Goal: Task Accomplishment & Management: Manage account settings

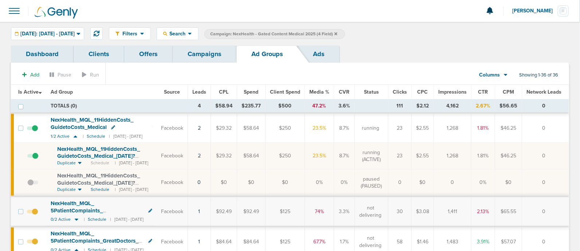
click at [199, 56] on link "Campaigns" at bounding box center [205, 54] width 64 height 17
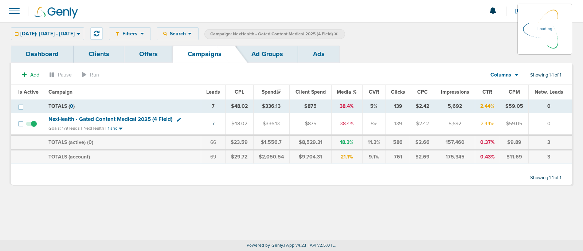
click at [338, 35] on icon at bounding box center [336, 34] width 3 height 4
click at [338, 32] on icon at bounding box center [336, 34] width 3 height 4
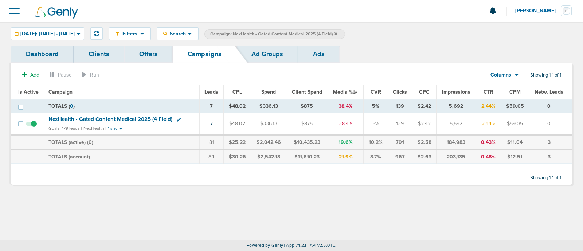
click at [338, 32] on icon at bounding box center [336, 34] width 3 height 4
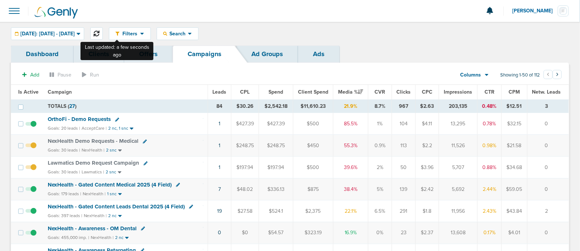
click at [100, 32] on icon at bounding box center [97, 34] width 6 height 6
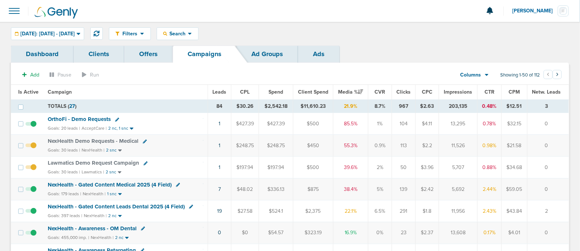
click at [153, 184] on span "NexHealth - Gated Content Medical 2025 (4 Field)" at bounding box center [110, 185] width 124 height 7
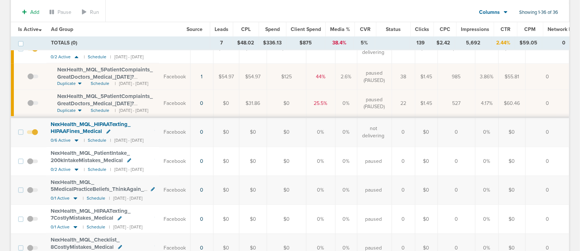
scroll to position [197, 0]
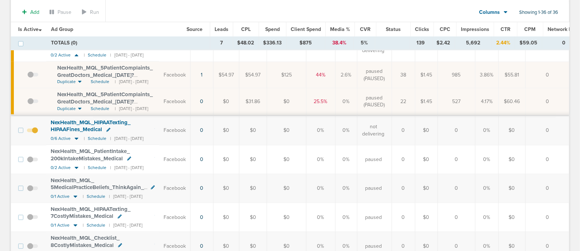
click at [35, 134] on span at bounding box center [32, 134] width 11 height 0
click at [32, 132] on input "checkbox" at bounding box center [32, 132] width 0 height 0
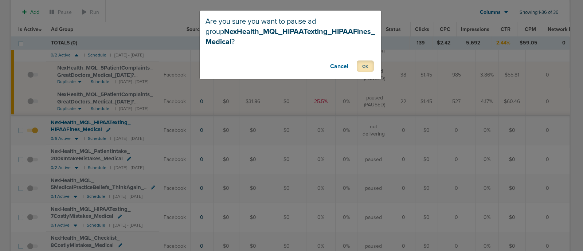
click at [366, 66] on button "OK" at bounding box center [365, 66] width 17 height 11
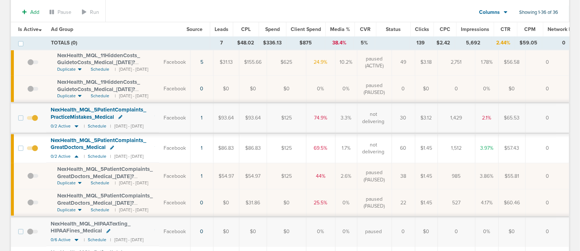
scroll to position [0, 0]
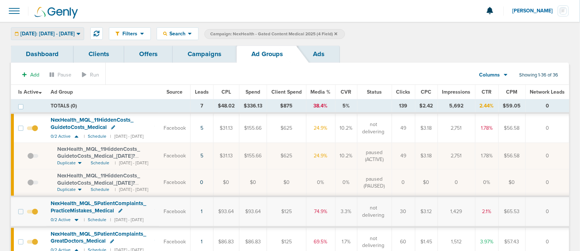
click at [75, 33] on span "[DATE]: [DATE] - [DATE]" at bounding box center [47, 33] width 54 height 5
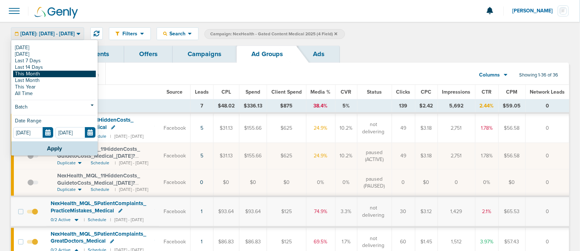
click at [38, 74] on link "This Month" at bounding box center [54, 74] width 83 height 7
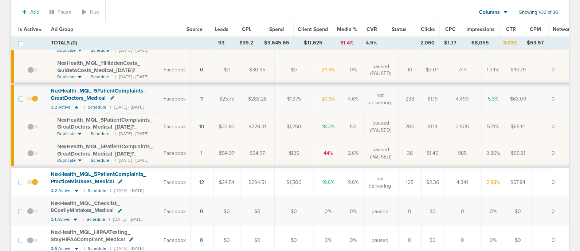
scroll to position [114, 0]
click at [102, 134] on span "Schedule" at bounding box center [100, 135] width 19 height 6
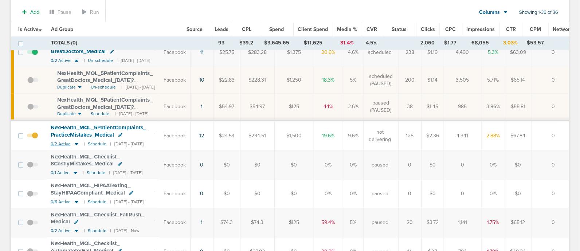
click at [76, 143] on icon at bounding box center [77, 144] width 4 height 2
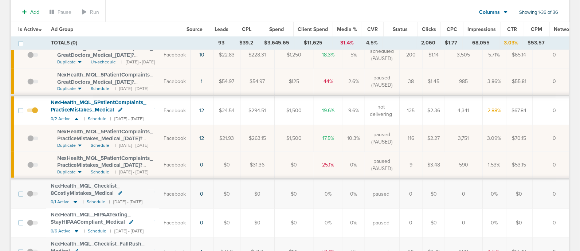
scroll to position [188, 0]
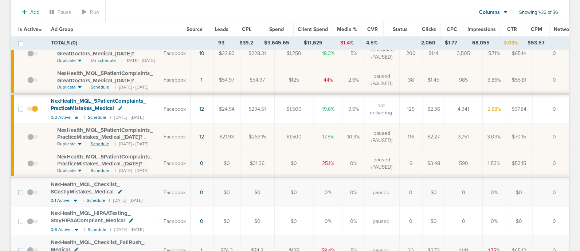
click at [101, 141] on span "Schedule" at bounding box center [100, 144] width 19 height 6
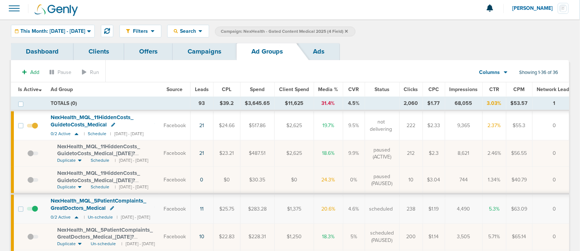
scroll to position [0, 0]
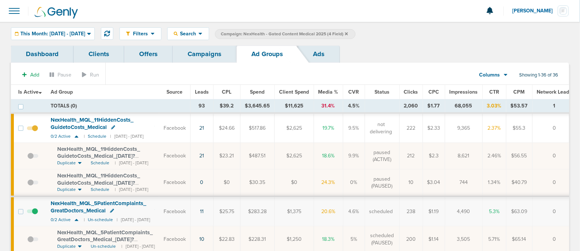
click at [213, 59] on link "Campaigns" at bounding box center [205, 54] width 64 height 17
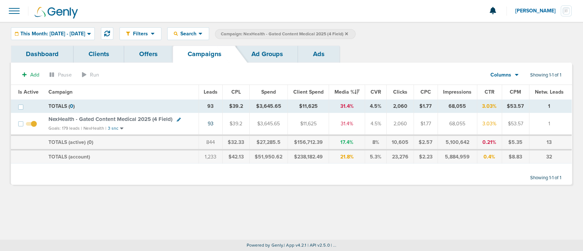
click at [135, 116] on span "NexHealth - Gated Content Medical 2025 (4 Field)" at bounding box center [110, 119] width 124 height 7
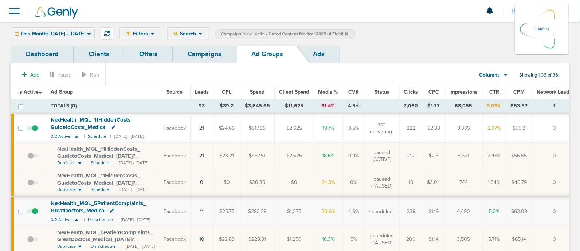
click at [214, 33] on div "Filters Active Only Settings Status Active Inactive Objectives MQL SQL Traffic …" at bounding box center [345, 33] width 450 height 13
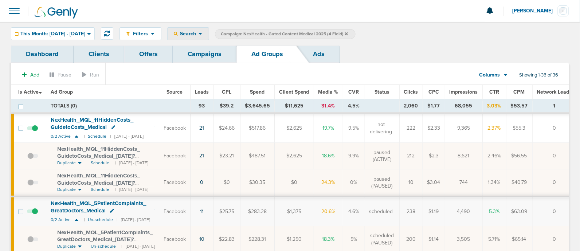
click at [199, 32] on span "Search" at bounding box center [188, 34] width 21 height 6
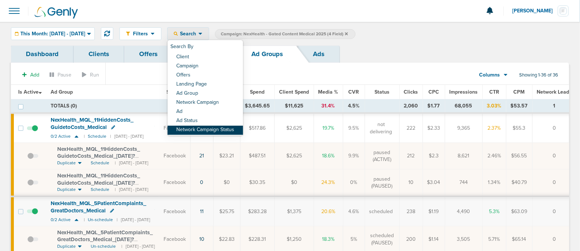
click at [218, 127] on link "Network Campaign Status" at bounding box center [205, 130] width 75 height 9
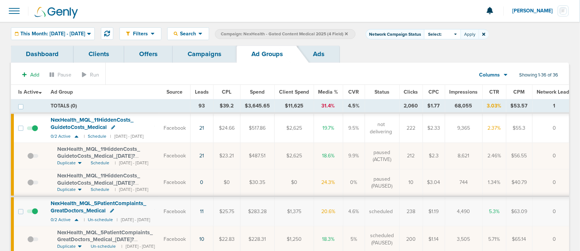
click at [461, 29] on div "Select:" at bounding box center [442, 34] width 36 height 10
click at [433, 66] on span at bounding box center [430, 64] width 5 height 5
click at [437, 62] on input "Scheduled" at bounding box center [437, 62] width 0 height 0
click at [479, 34] on button "Apply" at bounding box center [470, 34] width 18 height 10
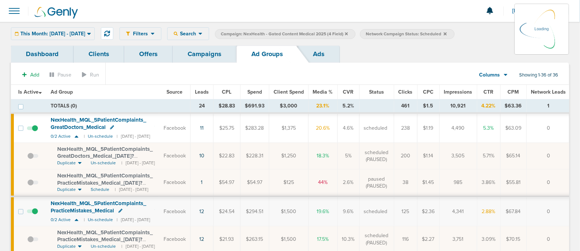
click at [424, 56] on div "Dashboard Clients Offers Campaigns Ad Groups Ads" at bounding box center [290, 54] width 559 height 17
click at [76, 135] on icon at bounding box center [76, 136] width 7 height 6
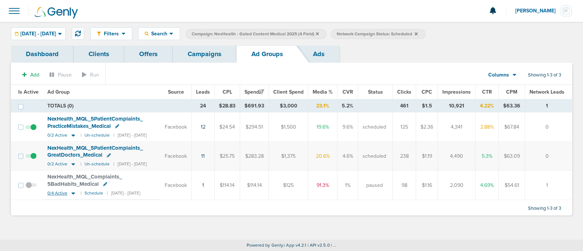
click at [73, 192] on icon at bounding box center [73, 193] width 7 height 6
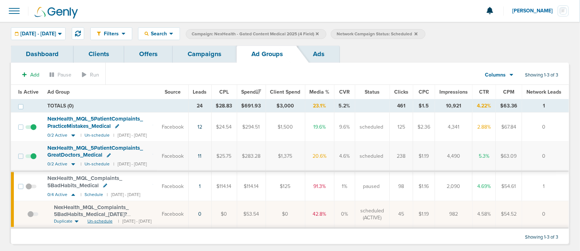
click at [101, 218] on span "Un-schedule" at bounding box center [99, 221] width 25 height 6
click at [199, 58] on link "Campaigns" at bounding box center [205, 54] width 64 height 17
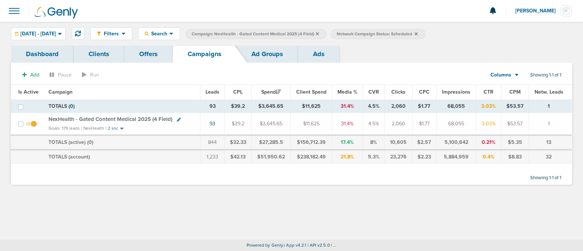
click at [319, 33] on icon at bounding box center [317, 33] width 3 height 3
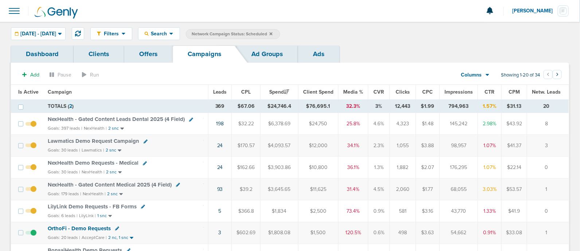
click at [273, 32] on icon at bounding box center [271, 34] width 3 height 4
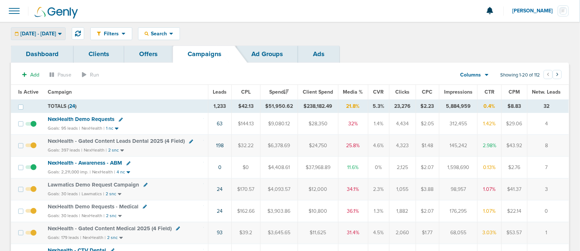
click at [56, 33] on span "09.01.2025 - 09.30.2025" at bounding box center [38, 33] width 36 height 5
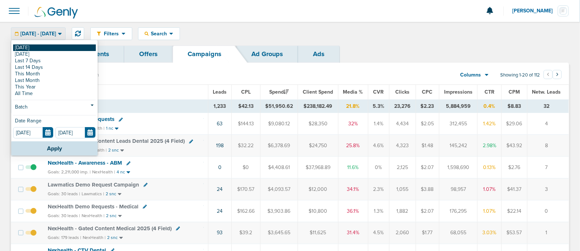
click at [20, 47] on link "[DATE]" at bounding box center [54, 47] width 83 height 7
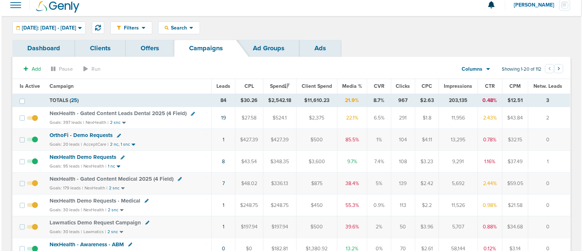
scroll to position [5, 0]
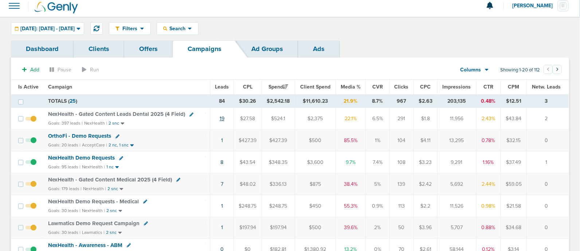
click at [224, 118] on link "19" at bounding box center [222, 119] width 5 height 6
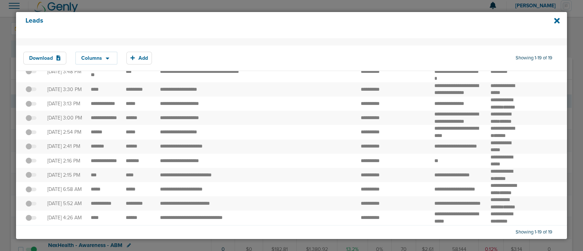
scroll to position [0, 0]
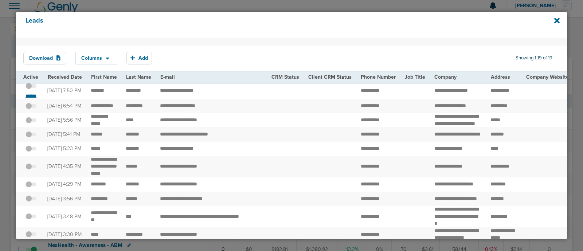
click at [38, 95] on small "*******" at bounding box center [30, 96] width 15 height 6
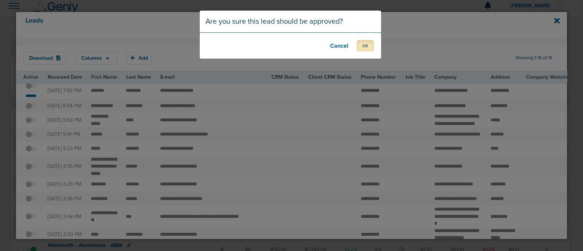
click at [363, 47] on button "OK" at bounding box center [365, 45] width 17 height 11
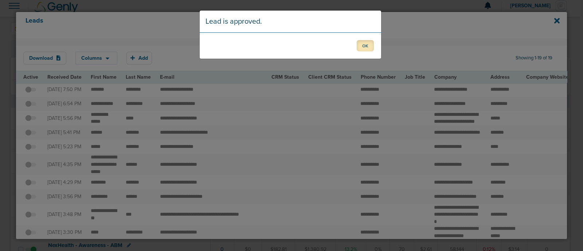
click at [371, 46] on button "OK" at bounding box center [365, 45] width 17 height 11
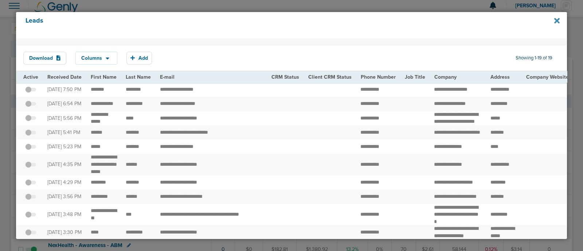
click at [555, 19] on icon at bounding box center [557, 20] width 5 height 5
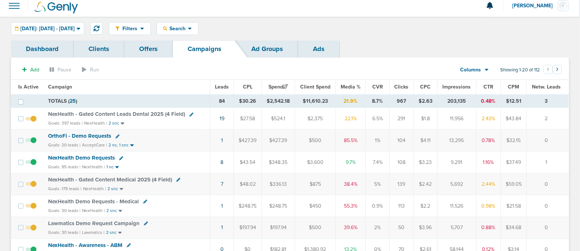
click at [190, 113] on icon at bounding box center [192, 115] width 4 height 4
select select
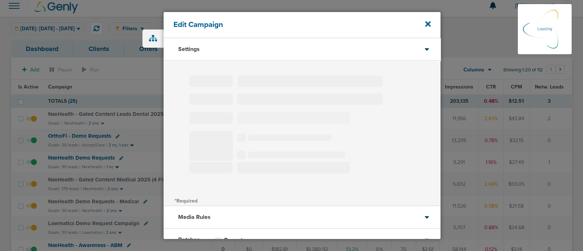
select select "1"
select select "2"
select select "3"
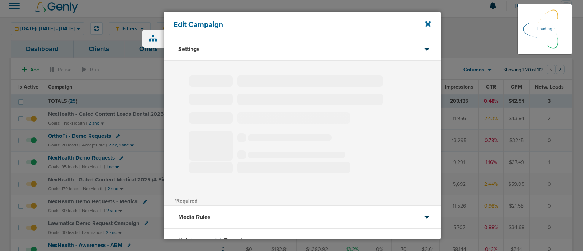
select select "4"
select select "6"
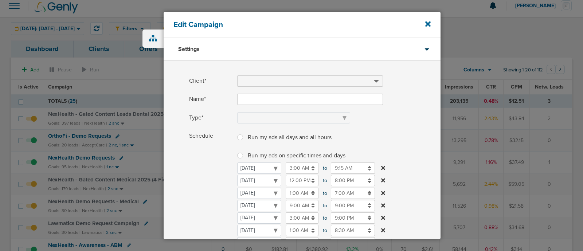
type input "NexHealth - Gated Content Leads Dental 2025 (4 Field)"
select select "Leads"
radio input "true"
select select "readWrite"
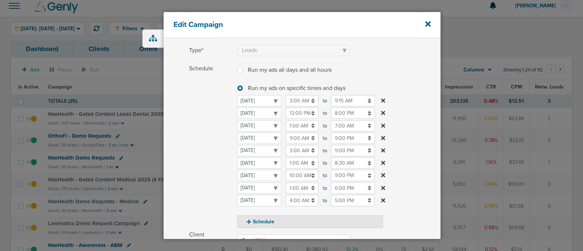
scroll to position [78, 0]
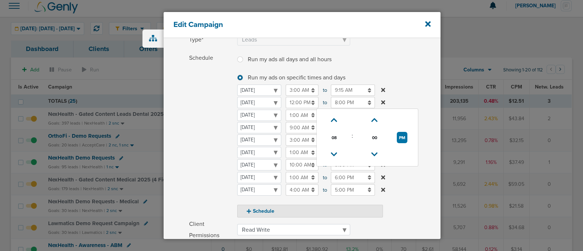
click at [349, 103] on input "8:00 PM" at bounding box center [353, 102] width 44 height 11
click at [334, 118] on icon at bounding box center [334, 120] width 7 height 4
type input "9:00 PM"
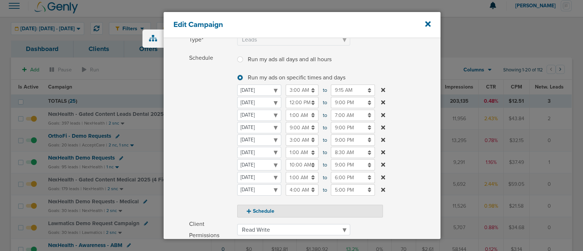
click at [410, 92] on label "Schedule Run my ads all days and all hours Run my ads all days and all hours Ru…" at bounding box center [315, 134] width 252 height 165
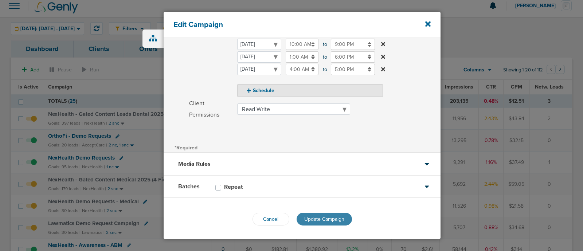
click at [322, 216] on span "Update Campaign" at bounding box center [324, 219] width 40 height 6
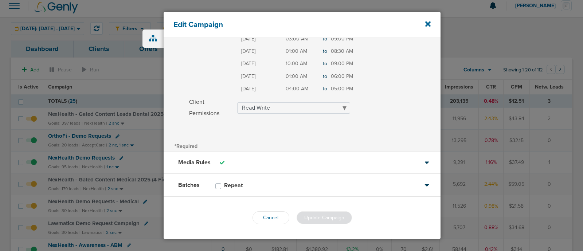
scroll to position [176, 0]
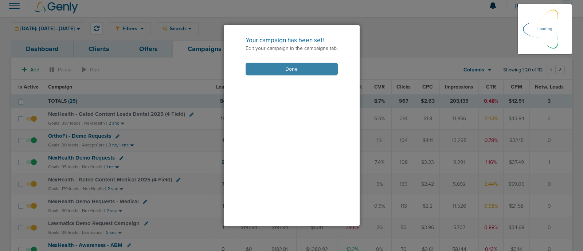
click at [284, 67] on button "Done" at bounding box center [292, 69] width 92 height 13
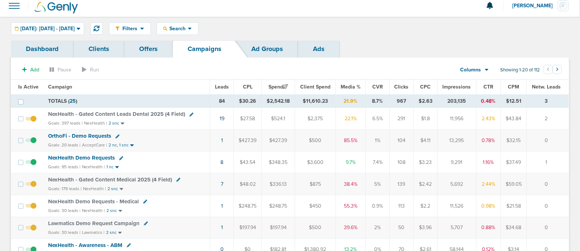
click at [117, 135] on icon at bounding box center [118, 137] width 4 height 4
select select
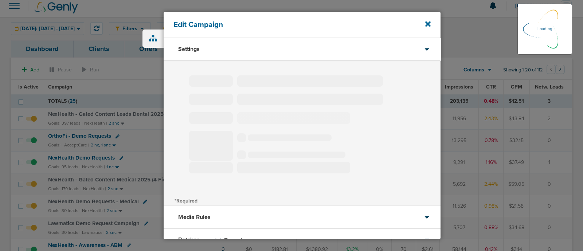
type input "OrthoFi - Demo Requests"
select select "Leads"
radio input "true"
select select "readOnly"
select select "1"
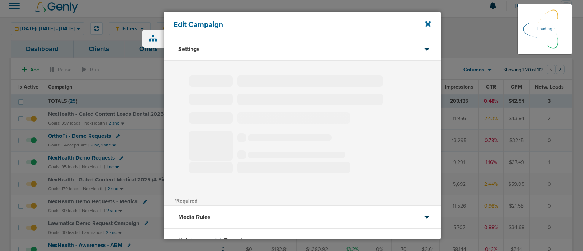
select select "2"
select select "3"
select select "4"
select select "6"
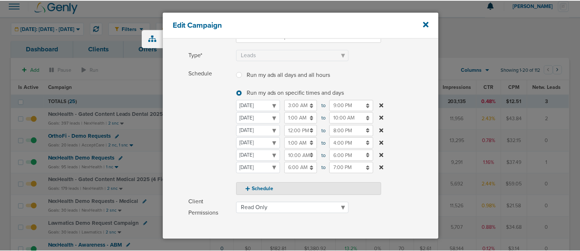
scroll to position [63, 0]
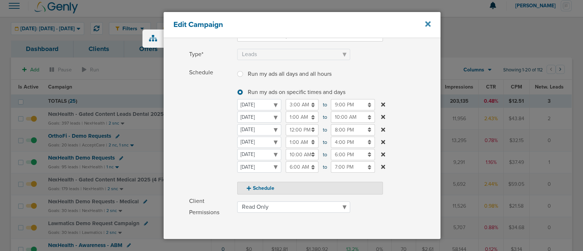
click at [427, 24] on icon at bounding box center [427, 24] width 5 height 8
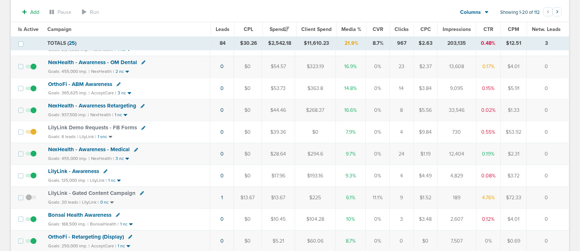
scroll to position [214, 0]
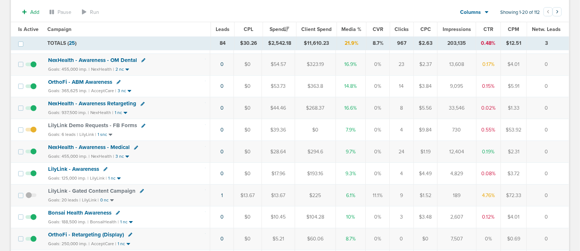
click at [107, 123] on span "LilyLink Demo Requests - FB Forms" at bounding box center [92, 125] width 89 height 7
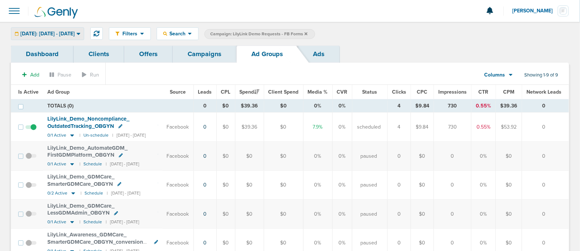
click at [70, 34] on span "[DATE]: [DATE] - [DATE]" at bounding box center [47, 33] width 54 height 5
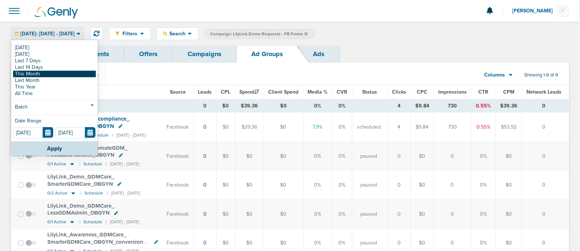
click at [39, 75] on link "This Month" at bounding box center [54, 74] width 83 height 7
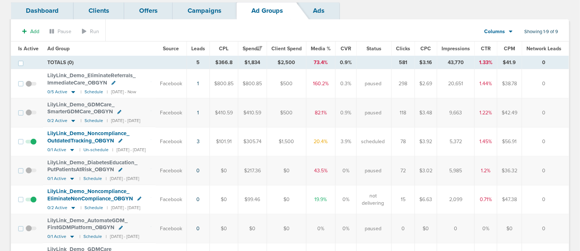
scroll to position [43, 0]
click at [73, 92] on icon at bounding box center [73, 92] width 4 height 2
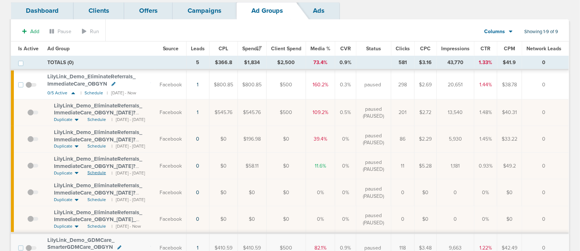
click at [97, 170] on span "Schedule" at bounding box center [96, 173] width 19 height 6
click at [199, 10] on link "Campaigns" at bounding box center [205, 10] width 64 height 17
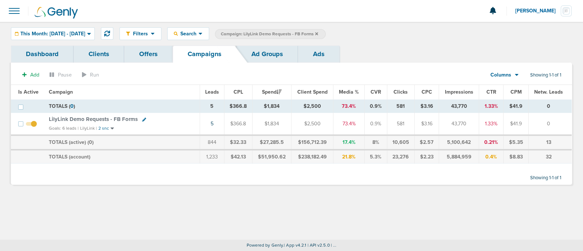
click at [318, 32] on icon at bounding box center [316, 34] width 3 height 4
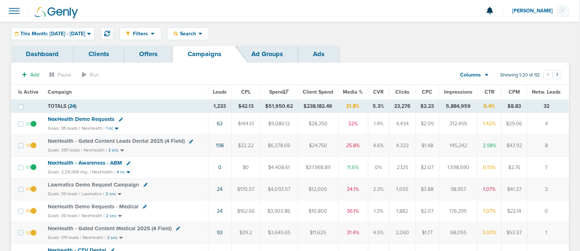
click at [69, 27] on div "This Month: 09.01.2025 - 09.30.2025 Today Yesterday Last 7 Days Last 14 Days Th…" at bounding box center [53, 33] width 84 height 13
click at [35, 35] on span "This Month: 09.01.2025 - 09.30.2025" at bounding box center [52, 33] width 65 height 5
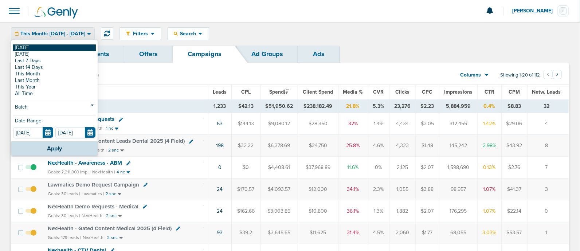
click at [22, 47] on link "[DATE]" at bounding box center [54, 47] width 83 height 7
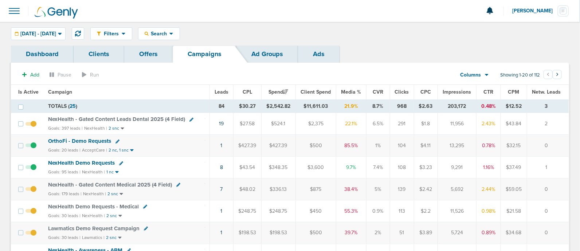
click at [191, 118] on icon at bounding box center [192, 120] width 4 height 4
select select
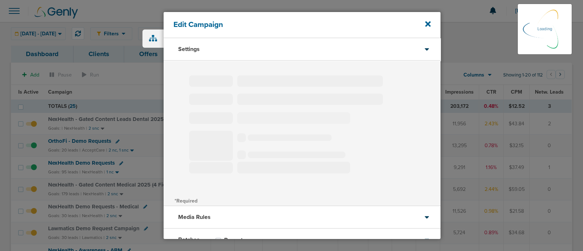
type input "NexHealth - Gated Content Leads Dental 2025 (4 Field)"
select select "Leads"
radio input "true"
select select "readWrite"
select select "1"
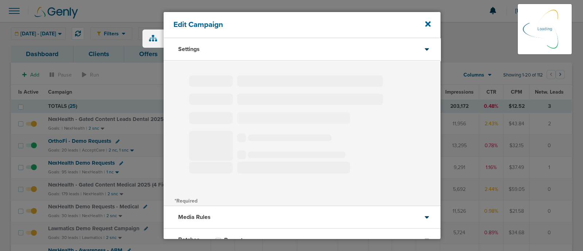
select select "1"
select select "2"
select select "3"
select select "4"
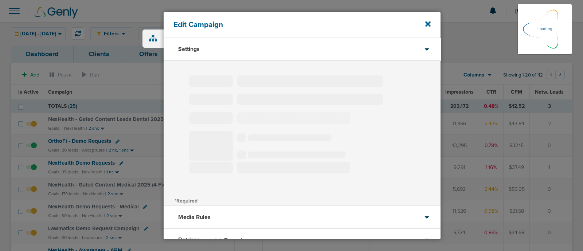
select select "6"
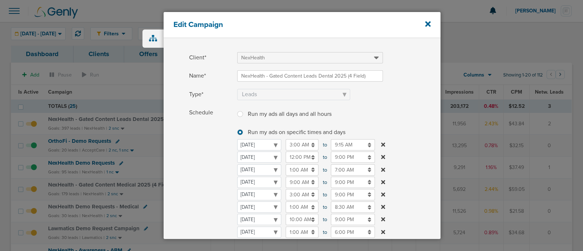
scroll to position [24, 0]
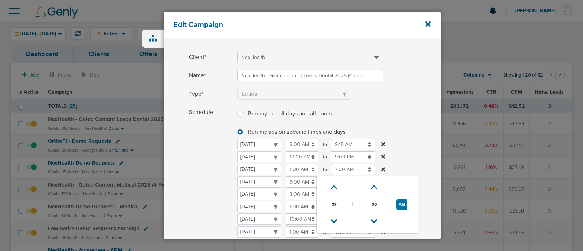
click at [338, 170] on input "7:00 AM" at bounding box center [353, 169] width 44 height 11
click at [331, 185] on icon at bounding box center [334, 187] width 7 height 4
type input "8:00 AM"
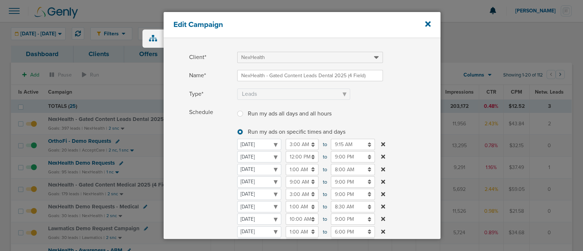
click at [424, 167] on label "Schedule Run my ads all days and all hours Run my ads all days and all hours Ru…" at bounding box center [315, 189] width 252 height 165
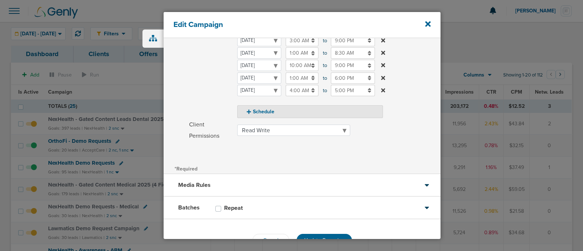
scroll to position [199, 0]
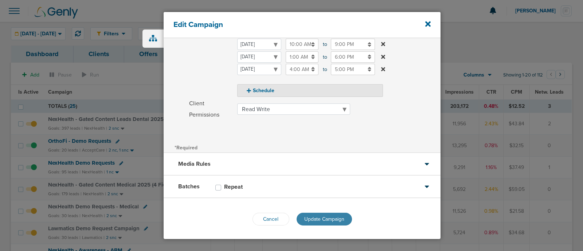
click at [320, 217] on span "Update Campaign" at bounding box center [324, 219] width 40 height 6
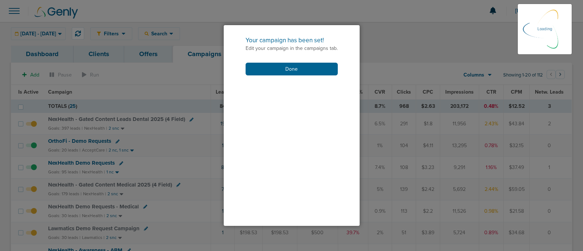
scroll to position [176, 0]
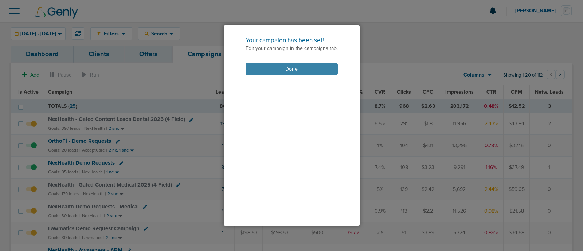
click at [292, 70] on button "Done" at bounding box center [292, 69] width 92 height 13
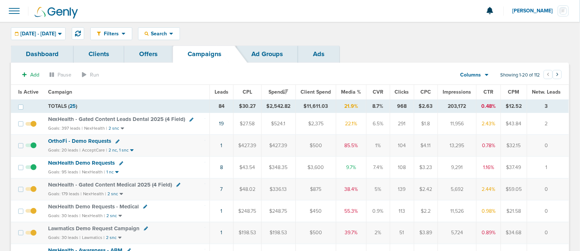
click at [116, 141] on icon at bounding box center [118, 142] width 4 height 4
select select
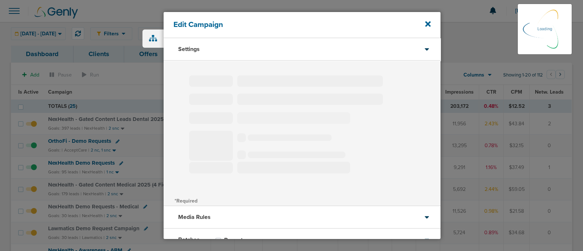
type input "OrthoFi - Demo Requests"
select select "Leads"
radio input "true"
select select "readOnly"
select select "1"
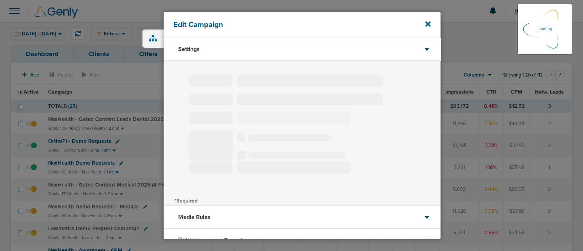
select select "2"
select select "3"
select select "4"
select select "6"
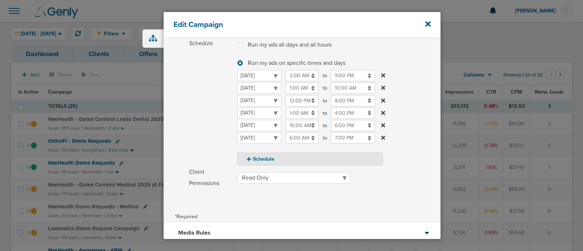
scroll to position [99, 0]
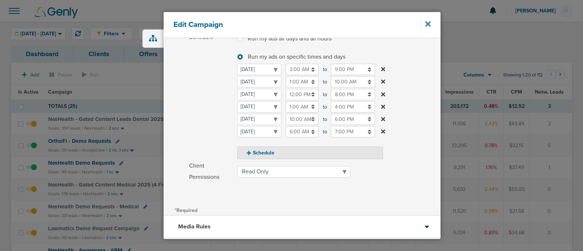
click at [427, 23] on icon at bounding box center [427, 24] width 5 height 5
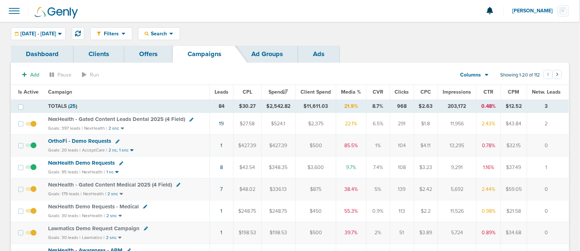
click at [119, 162] on icon at bounding box center [121, 164] width 4 height 4
select select
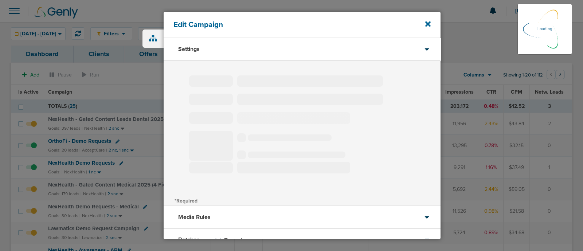
type input "NexHealth Demo Requests"
select select "Leads"
radio input "true"
select select "readWrite"
select select "1"
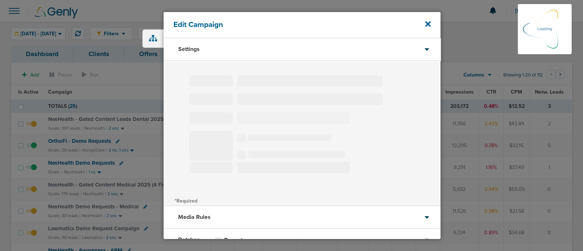
select select "1"
select select "2"
select select "3"
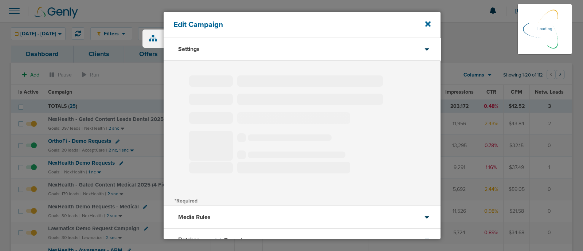
select select "4"
select select "6"
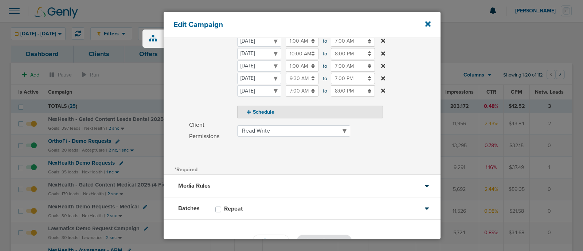
scroll to position [224, 0]
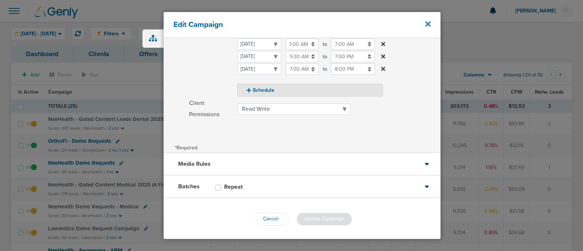
click at [427, 23] on icon at bounding box center [427, 24] width 5 height 5
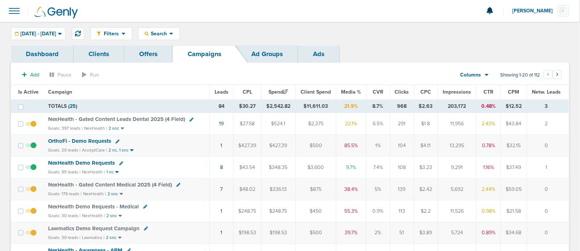
click at [176, 184] on icon at bounding box center [178, 185] width 4 height 4
select select
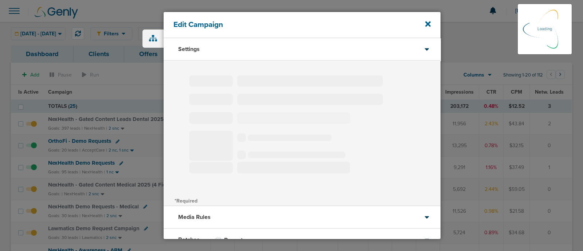
type input "NexHealth - Gated Content Medical 2025 (4 Field)"
select select "Leads"
radio input "true"
select select "readWrite"
select select "1"
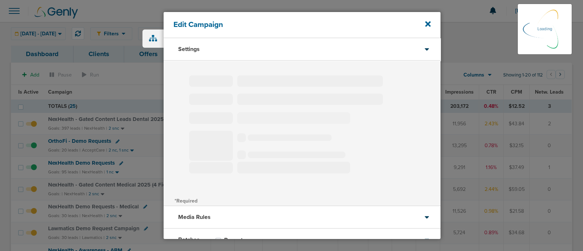
select select "1"
select select "2"
select select "3"
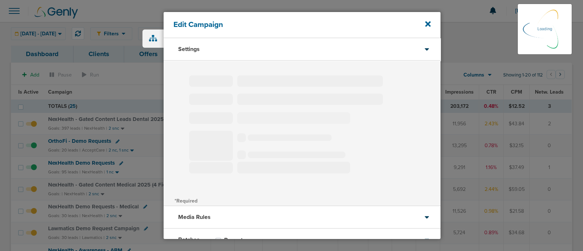
select select "4"
select select "6"
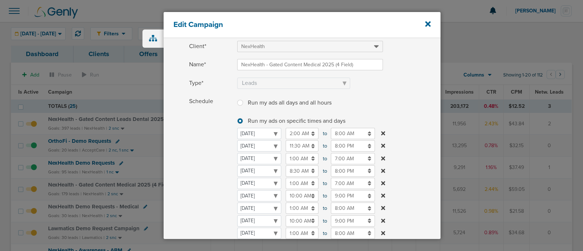
scroll to position [36, 0]
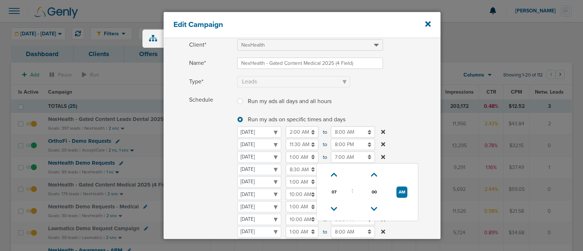
click at [348, 153] on input "7:00 AM" at bounding box center [353, 157] width 44 height 11
click at [333, 175] on icon at bounding box center [334, 175] width 7 height 4
type input "8:00 AM"
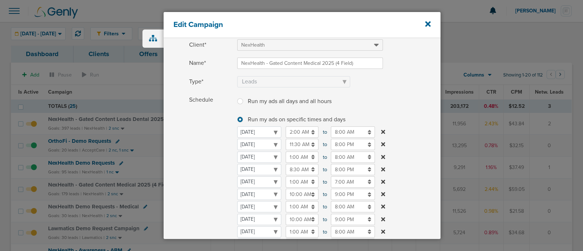
click at [423, 143] on label "Schedule Run my ads all days and all hours Run my ads all days and all hours Ru…" at bounding box center [315, 189] width 252 height 190
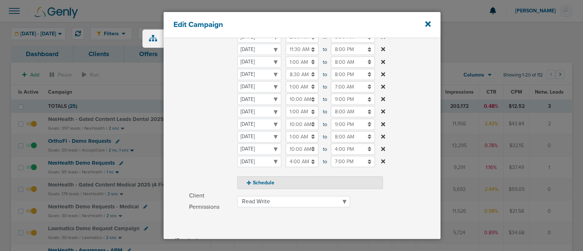
scroll to position [131, 0]
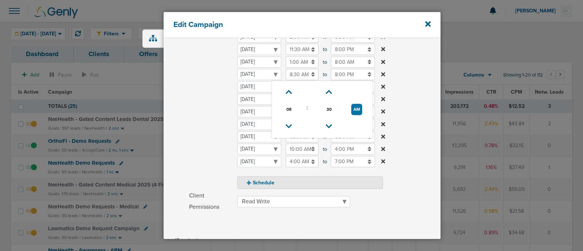
click at [297, 75] on input "8:30 AM" at bounding box center [302, 74] width 33 height 11
click at [285, 90] on link at bounding box center [289, 92] width 13 height 11
click at [289, 91] on icon at bounding box center [289, 92] width 7 height 4
type input "11:30 AM"
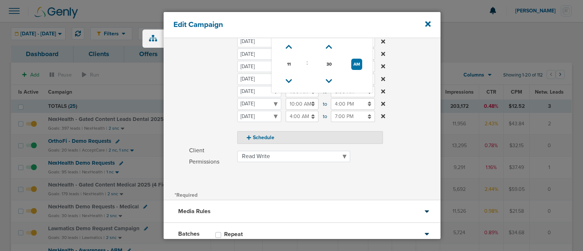
scroll to position [224, 0]
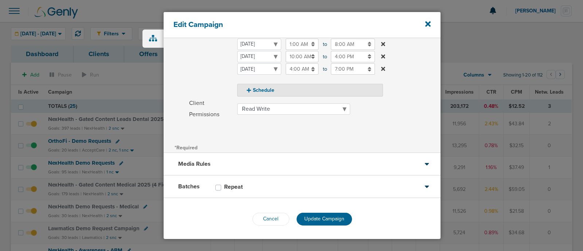
click at [441, 59] on div "Edit Campaign Settings Client* NexHealth Name* NexHealth - Gated Content Medica…" at bounding box center [291, 126] width 307 height 236
click at [334, 218] on span "Update Campaign" at bounding box center [324, 219] width 40 height 6
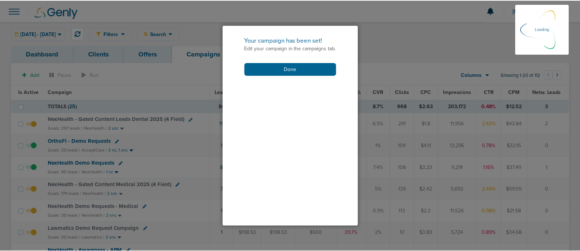
scroll to position [202, 0]
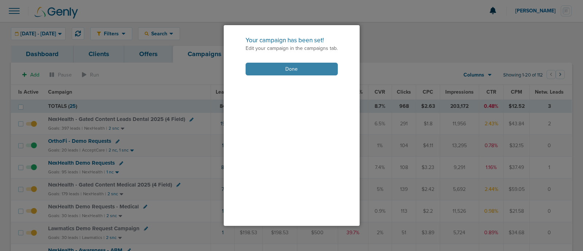
click at [306, 69] on button "Done" at bounding box center [292, 69] width 92 height 13
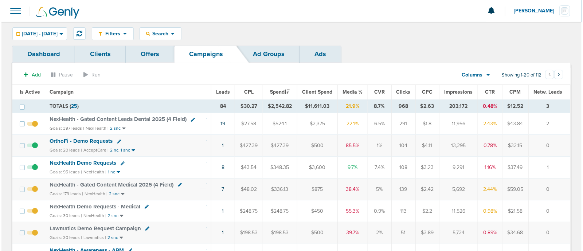
scroll to position [30, 0]
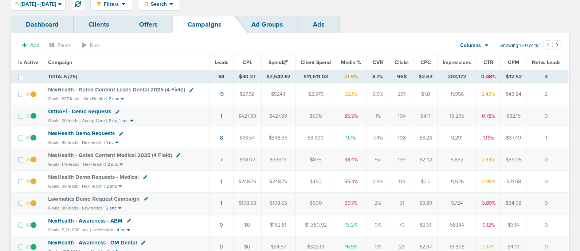
click at [144, 175] on icon at bounding box center [145, 177] width 4 height 4
select select
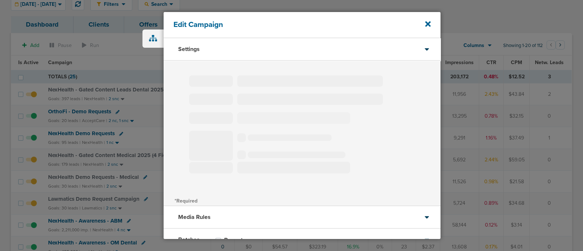
type input "NexHealth Demo Requests - Medical"
select select "Leads"
radio input "true"
select select "readOnly"
select select "1"
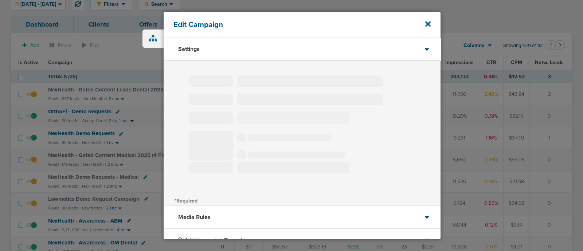
select select "1"
select select "2"
select select "3"
select select "4"
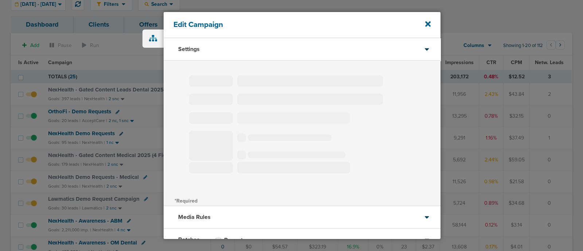
select select "6"
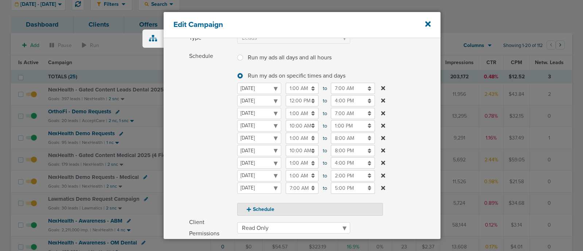
scroll to position [84, 0]
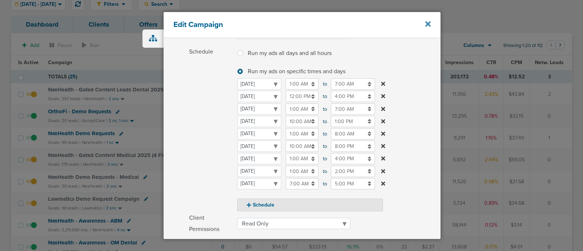
click at [428, 26] on icon at bounding box center [427, 24] width 5 height 8
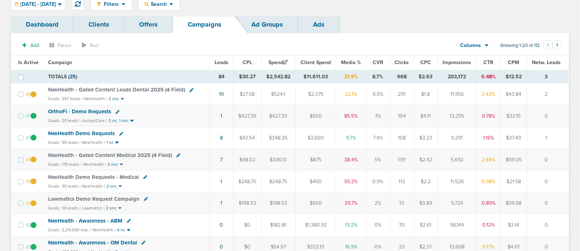
click at [144, 198] on icon at bounding box center [146, 199] width 4 height 4
select select
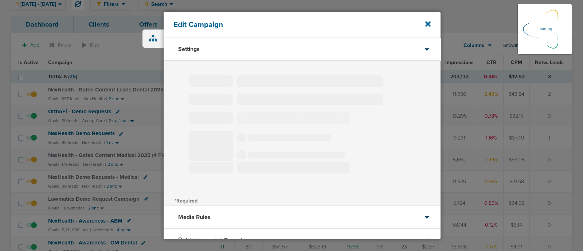
select select "1"
select select "2"
select select "3"
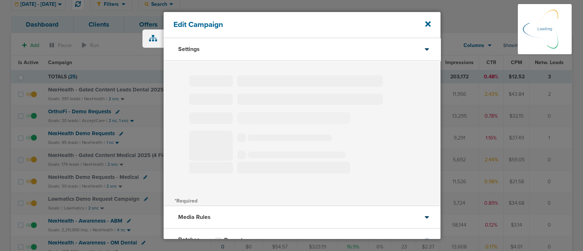
select select "3"
select select "4"
select select "6"
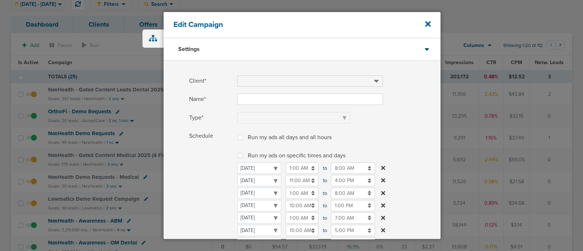
type input "Lawmatics Demo Request Campaign"
select select "Leads"
radio input "true"
select select "readWrite"
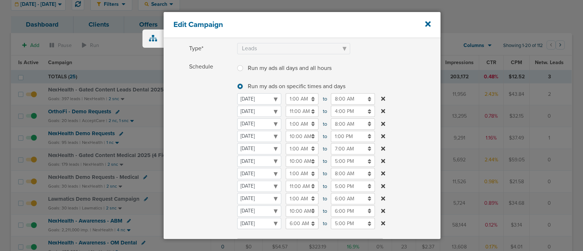
scroll to position [69, 0]
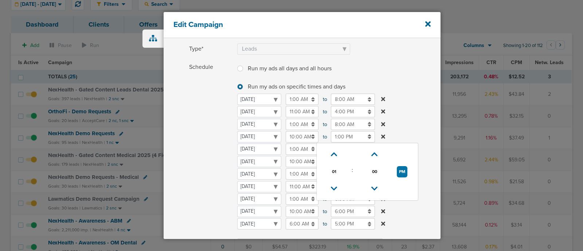
click at [343, 138] on input "1:00 PM" at bounding box center [353, 136] width 44 height 11
click at [334, 154] on icon at bounding box center [334, 154] width 7 height 4
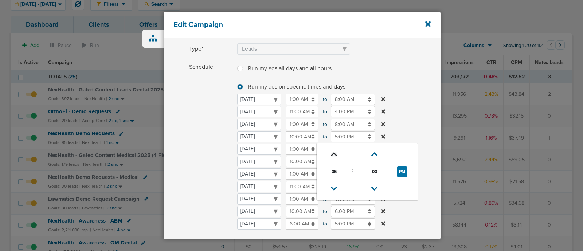
click at [334, 154] on icon at bounding box center [334, 154] width 7 height 4
type input "6:00 PM"
click at [421, 113] on label "Schedule Run my ads all days and all hours Run my ads all days and all hours Ru…" at bounding box center [315, 157] width 252 height 190
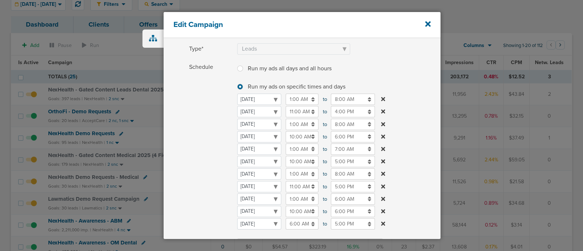
scroll to position [224, 0]
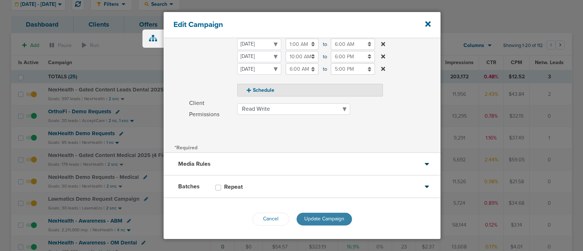
click at [316, 218] on span "Update Campaign" at bounding box center [324, 219] width 40 height 6
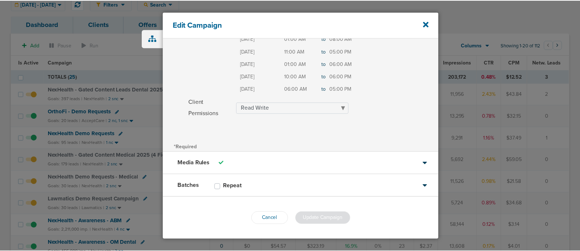
scroll to position [202, 0]
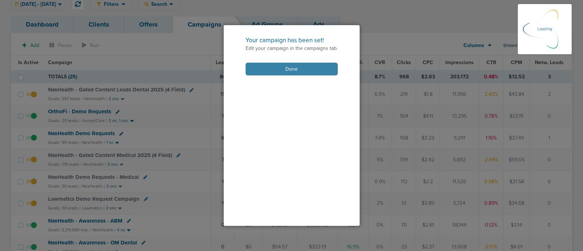
click at [304, 73] on button "Done" at bounding box center [292, 69] width 92 height 13
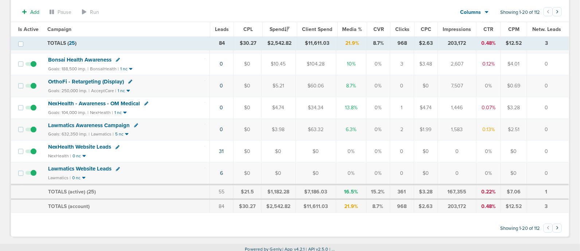
scroll to position [0, 0]
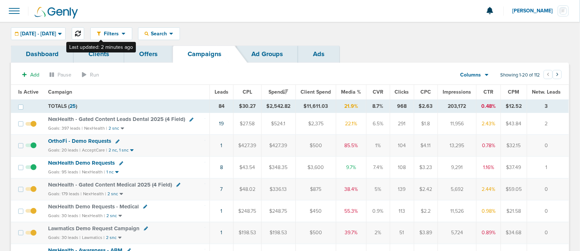
click at [81, 32] on icon at bounding box center [78, 34] width 6 height 6
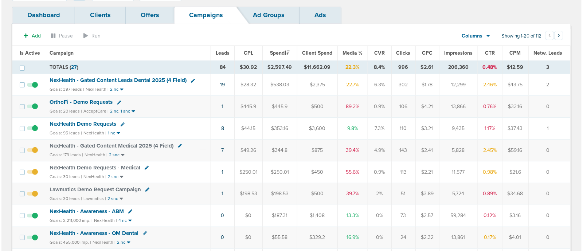
scroll to position [40, 0]
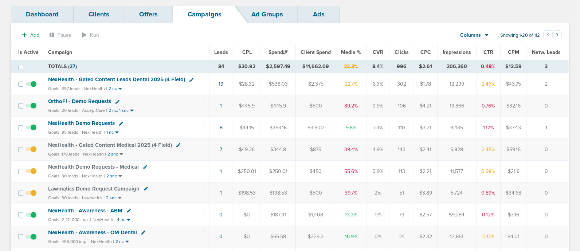
click at [116, 100] on icon at bounding box center [118, 102] width 4 height 4
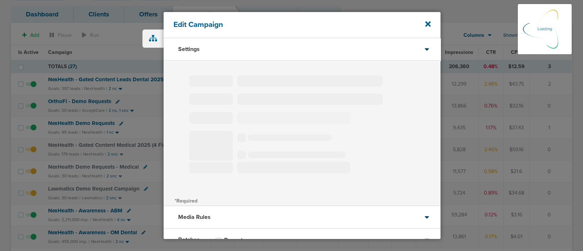
type input "OrthoFi - Demo Requests"
select select "Leads"
radio input "true"
select select "readOnly"
select select "1"
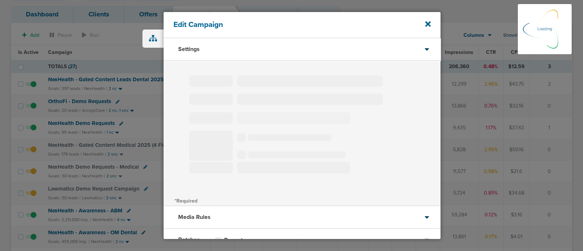
select select "2"
select select "3"
select select "4"
select select "6"
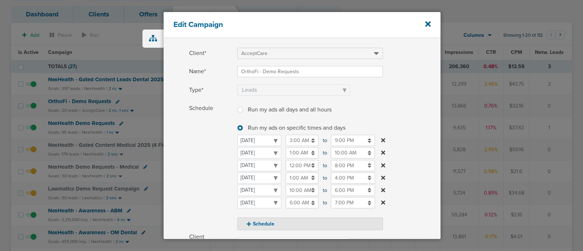
scroll to position [30, 0]
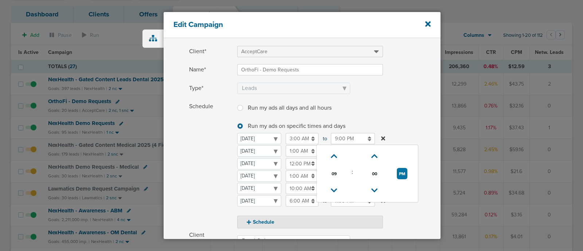
click at [345, 138] on input "9:00 PM" at bounding box center [353, 138] width 44 height 11
click at [332, 188] on icon at bounding box center [334, 190] width 7 height 4
type input "8:00 PM"
click at [432, 118] on label "Schedule Run my ads all days and all hours Run my ads all days and all hours Ru…" at bounding box center [315, 165] width 252 height 128
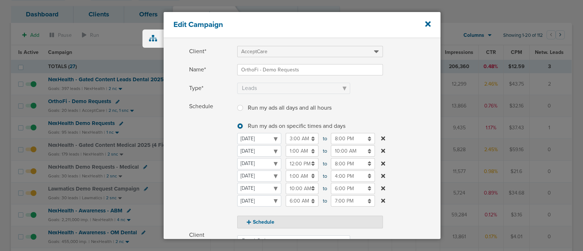
scroll to position [162, 0]
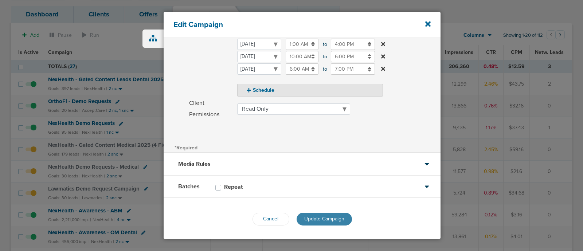
click at [339, 218] on span "Update Campaign" at bounding box center [324, 219] width 40 height 6
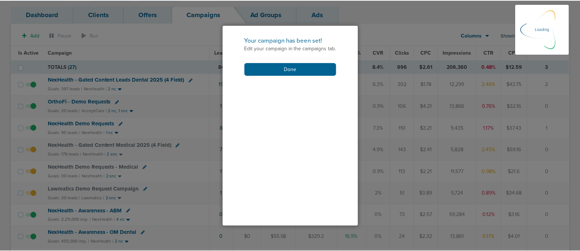
scroll to position [139, 0]
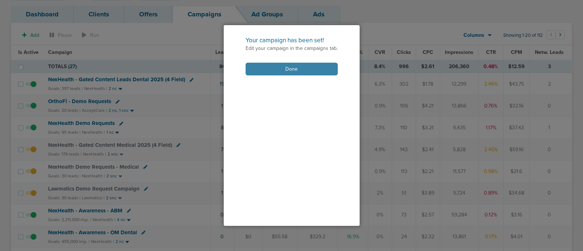
click at [284, 69] on button "Done" at bounding box center [292, 69] width 92 height 13
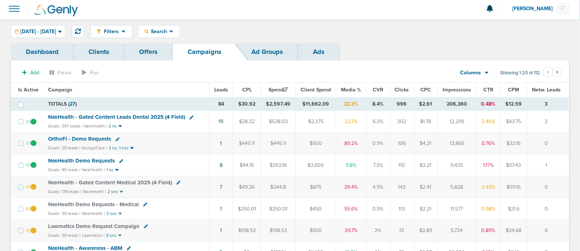
scroll to position [0, 0]
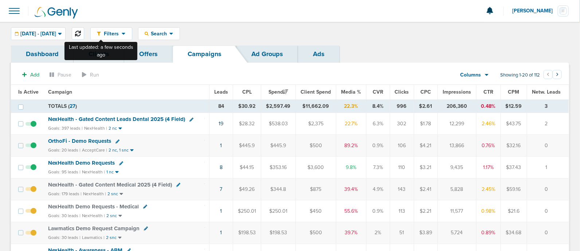
click at [81, 32] on icon at bounding box center [78, 34] width 6 height 6
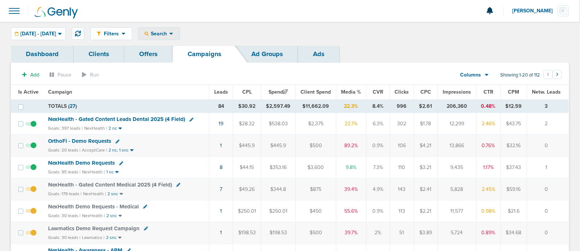
click at [179, 28] on div "Search" at bounding box center [159, 34] width 41 height 12
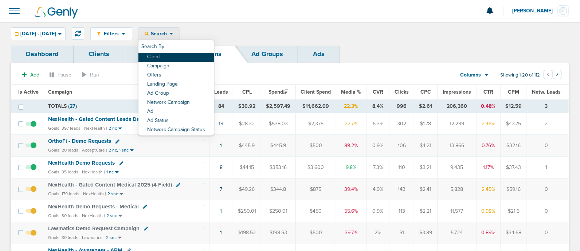
click at [197, 57] on link "Client" at bounding box center [176, 57] width 75 height 9
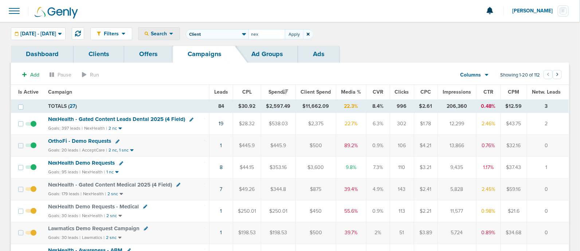
type input "nex"
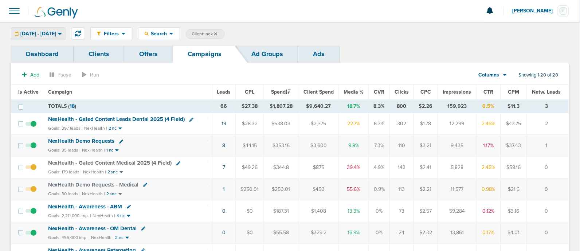
click at [52, 36] on span "[DATE] - [DATE]" at bounding box center [38, 33] width 36 height 5
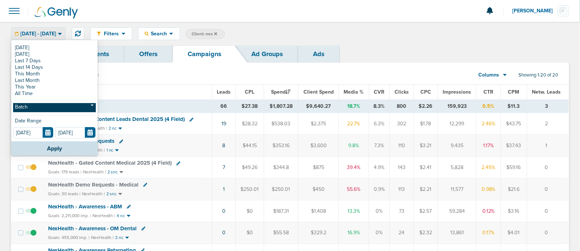
click at [32, 110] on link "Batch" at bounding box center [54, 107] width 83 height 9
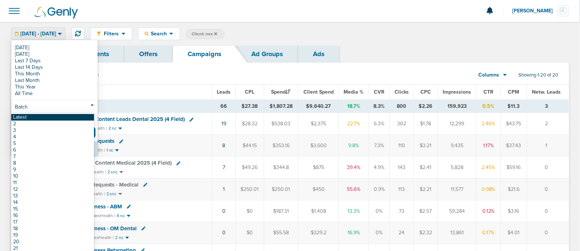
click at [22, 118] on link "Latest" at bounding box center [52, 117] width 83 height 7
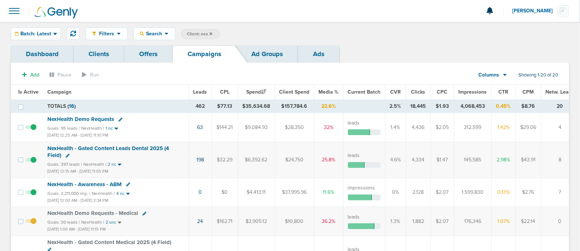
click at [454, 92] on th "Impressions" at bounding box center [473, 92] width 38 height 15
click at [459, 92] on span "Impressions" at bounding box center [473, 92] width 28 height 6
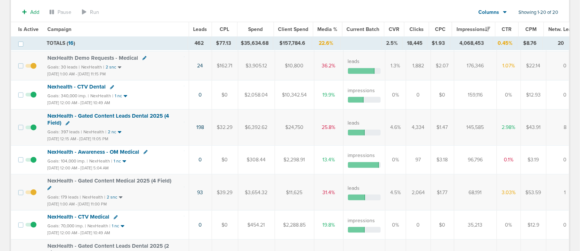
scroll to position [213, 0]
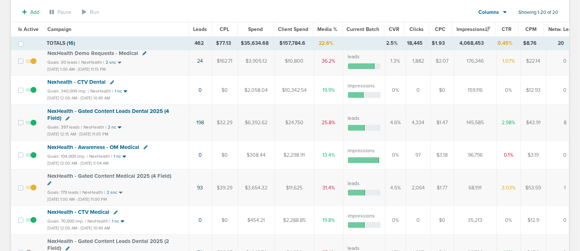
click at [113, 145] on span "NexHealth - Awareness - OM Medical" at bounding box center [93, 147] width 92 height 7
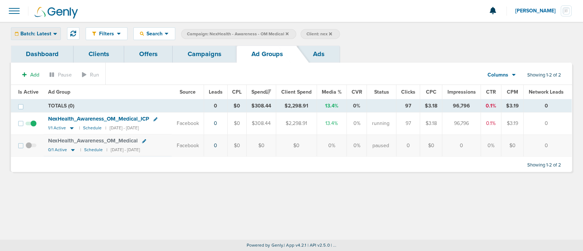
click at [44, 32] on span "Batch: Latest" at bounding box center [35, 33] width 31 height 5
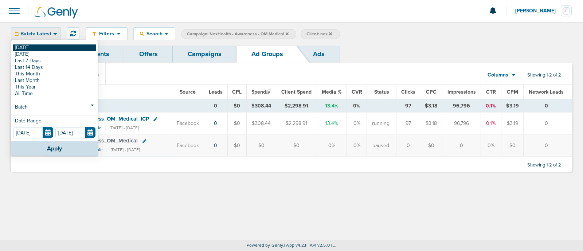
click at [28, 47] on link "[DATE]" at bounding box center [54, 47] width 83 height 7
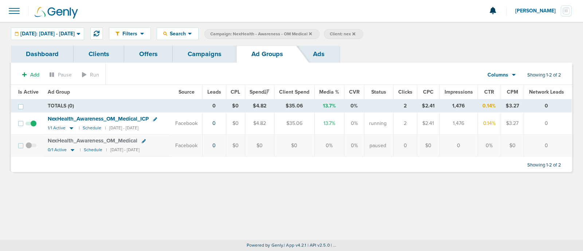
click at [156, 117] on icon at bounding box center [155, 119] width 4 height 4
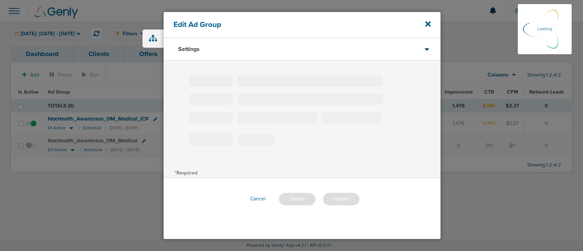
type input "NexHealth_Awareness_OM_Medical_ICP"
type input "5"
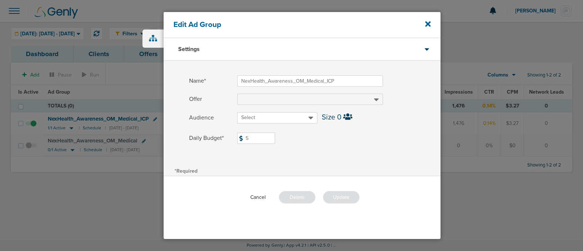
click at [260, 197] on button "Cancel" at bounding box center [258, 197] width 27 height 11
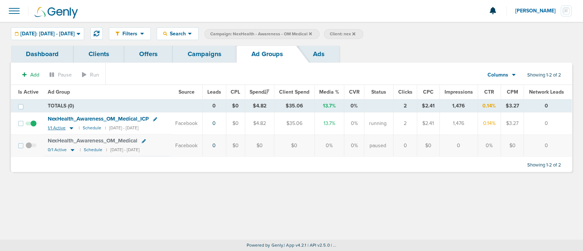
click at [71, 128] on icon at bounding box center [72, 129] width 4 height 2
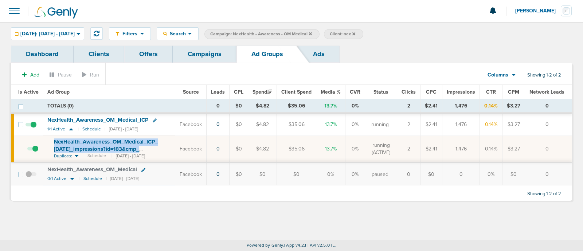
drag, startPoint x: 49, startPoint y: 139, endPoint x: 172, endPoint y: 147, distance: 123.1
click at [172, 147] on td "NexHealth_ Awareness_ OM_ Medical_ ICP_ [DATE]_ impressions?id=183&cmp_ id=9658…" at bounding box center [109, 149] width 132 height 27
copy td "NexHealth_ Awareness_ OM_ Medical_ ICP_ [DATE]_ impressions?id=183&cmp_ id=9658…"
click at [155, 119] on icon at bounding box center [155, 120] width 4 height 4
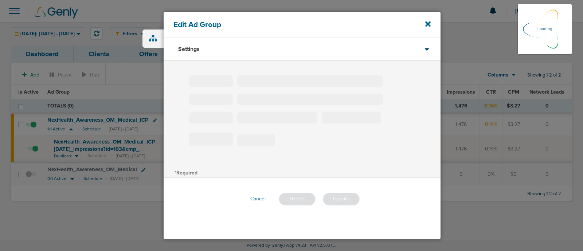
type input "NexHealth_Awareness_OM_Medical_ICP"
type input "5"
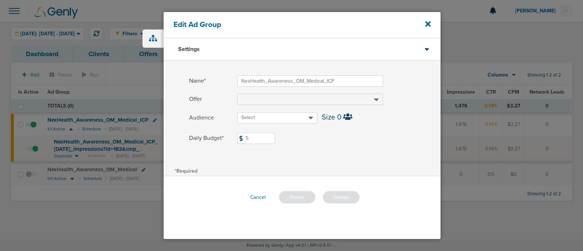
drag, startPoint x: 262, startPoint y: 138, endPoint x: 235, endPoint y: 133, distance: 27.0
click at [235, 133] on label "Daily Budget* 5 $5" at bounding box center [315, 138] width 252 height 11
type input "2"
click at [387, 163] on div "Name* NexHealth_Awareness_OM_Medical_ICP Offer Audience Select Size 0 Daily Bud…" at bounding box center [302, 113] width 277 height 105
click at [336, 201] on button "Update" at bounding box center [341, 197] width 37 height 13
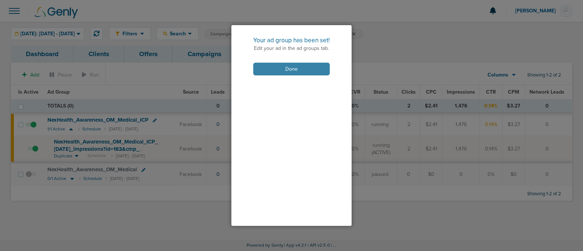
click at [287, 70] on button "Done" at bounding box center [291, 69] width 77 height 13
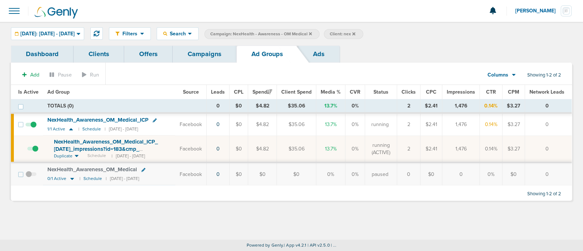
click at [212, 54] on link "Campaigns" at bounding box center [205, 54] width 64 height 17
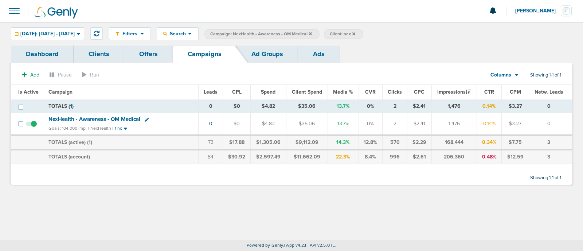
click at [312, 35] on icon at bounding box center [310, 34] width 3 height 4
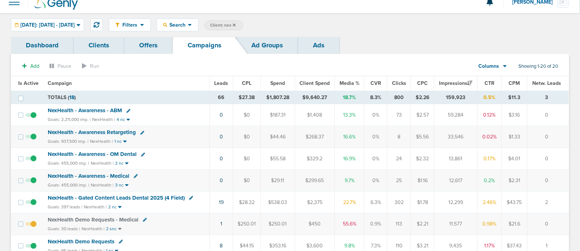
scroll to position [8, 0]
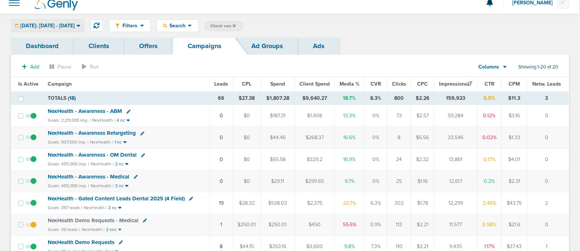
click at [71, 23] on span "[DATE]: [DATE] - [DATE]" at bounding box center [47, 25] width 54 height 5
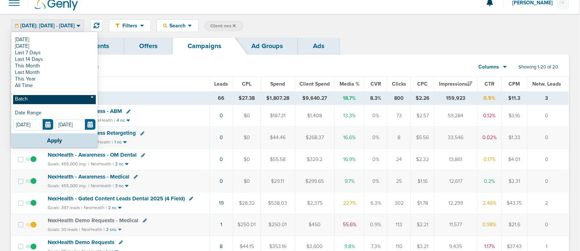
click at [28, 99] on link "Batch" at bounding box center [54, 99] width 83 height 9
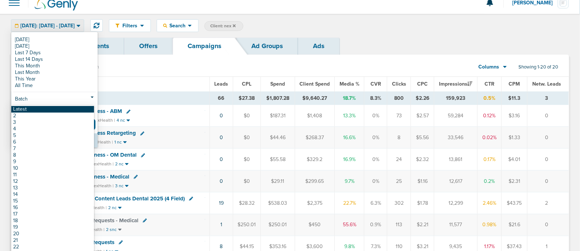
click at [18, 110] on link "Latest" at bounding box center [52, 109] width 83 height 7
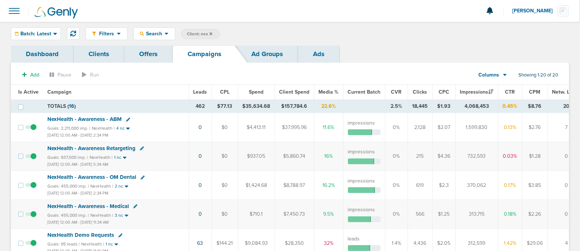
click at [199, 32] on span "Client: nex" at bounding box center [200, 34] width 26 height 6
type input "n"
type input ";"
type input "law"
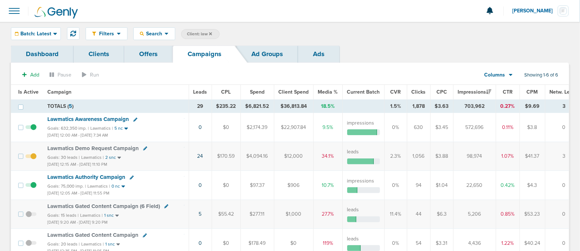
click at [34, 189] on span at bounding box center [31, 189] width 11 height 0
click at [31, 187] on input "checkbox" at bounding box center [31, 187] width 0 height 0
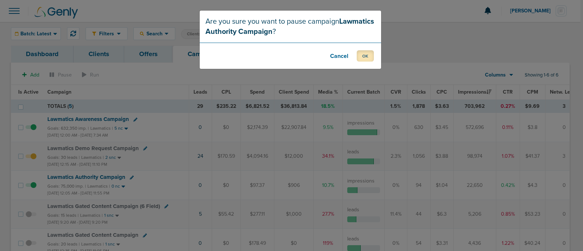
click at [367, 55] on button "OK" at bounding box center [365, 55] width 17 height 11
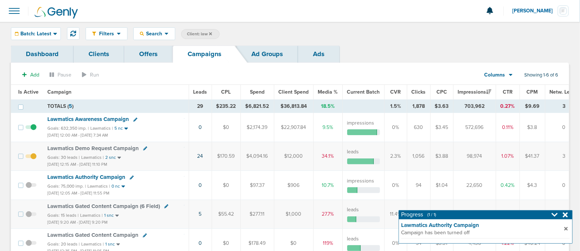
click at [202, 34] on span "Client: law" at bounding box center [199, 34] width 25 height 6
type input "l"
type input "accept"
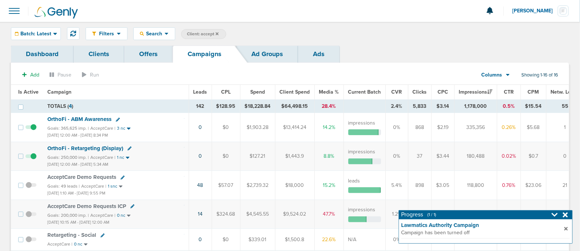
click at [566, 215] on icon at bounding box center [565, 215] width 5 height 5
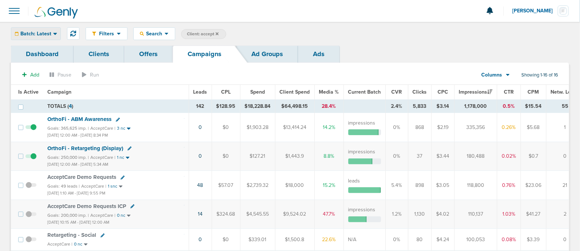
click at [47, 35] on span "Batch: Latest" at bounding box center [35, 33] width 31 height 5
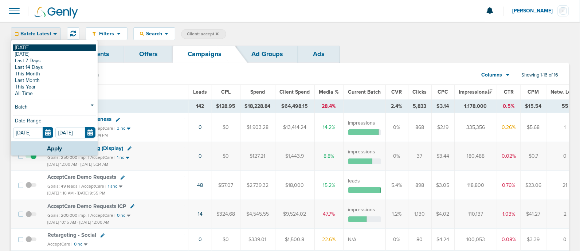
click at [44, 46] on link "[DATE]" at bounding box center [54, 47] width 83 height 7
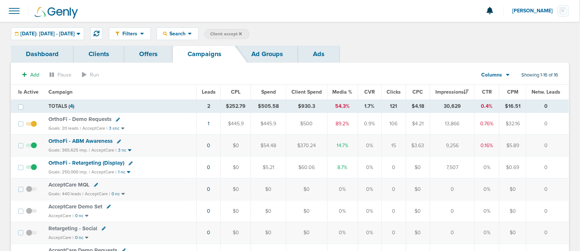
drag, startPoint x: 468, startPoint y: 141, endPoint x: 439, endPoint y: 143, distance: 29.6
click at [439, 143] on td "9,256" at bounding box center [452, 146] width 45 height 22
click at [89, 141] on span "OrthoFi - ABM Awareness" at bounding box center [80, 141] width 64 height 7
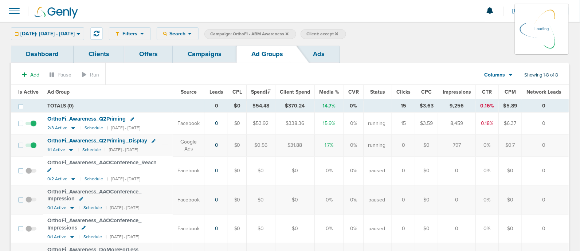
click at [131, 118] on icon at bounding box center [132, 119] width 4 height 4
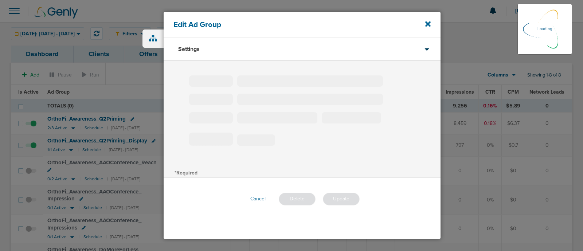
type input "OrthoFi_Awareness_Q2Priming"
type input "30"
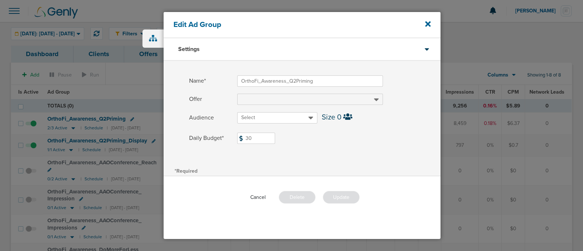
click at [257, 198] on button "Cancel" at bounding box center [258, 197] width 27 height 11
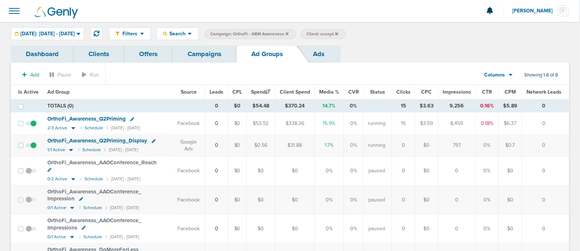
drag, startPoint x: 258, startPoint y: 121, endPoint x: 278, endPoint y: 119, distance: 20.2
click at [276, 119] on td "$53.92" at bounding box center [261, 124] width 29 height 22
drag, startPoint x: 278, startPoint y: 119, endPoint x: 71, endPoint y: 127, distance: 206.9
click at [71, 127] on icon at bounding box center [73, 128] width 7 height 6
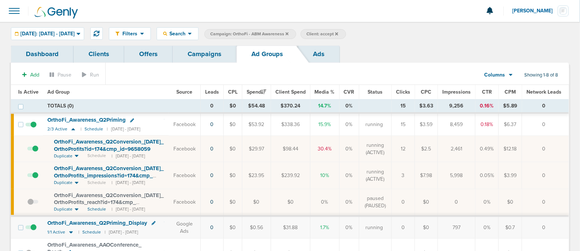
click at [131, 119] on icon at bounding box center [132, 120] width 4 height 4
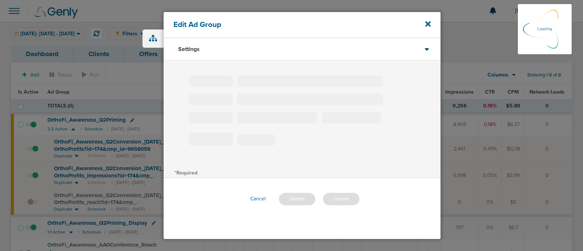
type input "OrthoFi_Awareness_Q2Priming"
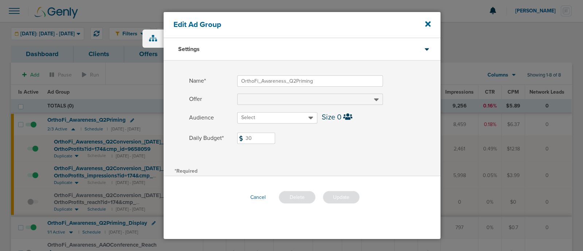
drag, startPoint x: 264, startPoint y: 135, endPoint x: 242, endPoint y: 136, distance: 22.6
click at [242, 136] on span "30" at bounding box center [256, 138] width 38 height 11
type input "20"
click at [335, 163] on div "Name* OrthoFi_Awareness_Q2Priming Offer Audience Select Size 0 Daily Budget* 20…" at bounding box center [302, 113] width 277 height 105
click at [343, 196] on button "Update" at bounding box center [341, 197] width 37 height 13
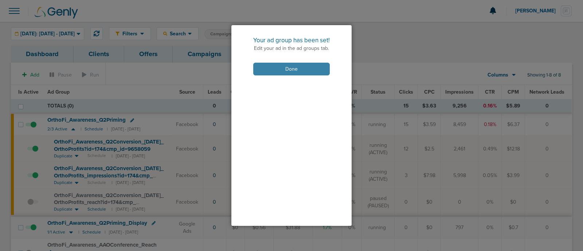
click at [289, 70] on button "Done" at bounding box center [291, 69] width 77 height 13
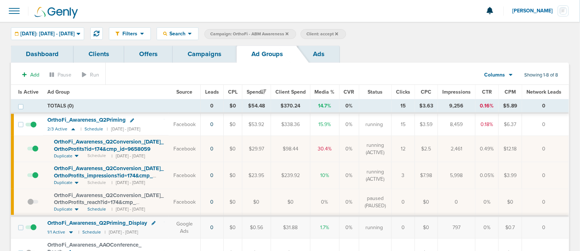
drag, startPoint x: 137, startPoint y: 97, endPoint x: 115, endPoint y: 95, distance: 21.9
click at [115, 95] on th "Ad Group" at bounding box center [106, 92] width 126 height 15
click at [131, 118] on icon at bounding box center [132, 120] width 4 height 4
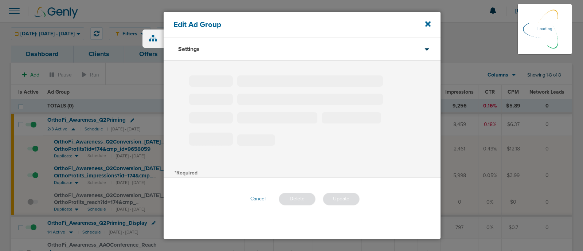
type input "OrthoFi_Awareness_Q2Priming"
type input "20"
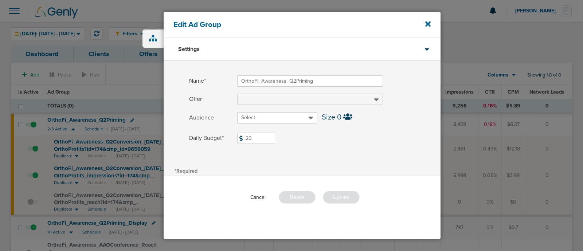
click at [259, 194] on button "Cancel" at bounding box center [258, 197] width 27 height 11
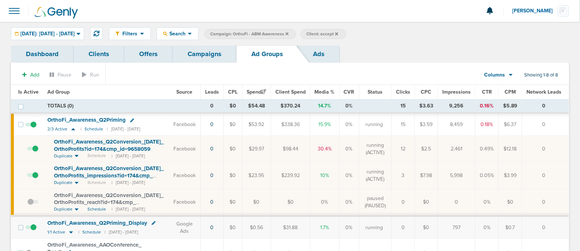
click at [203, 51] on link "Campaigns" at bounding box center [205, 54] width 64 height 17
